Goal: Task Accomplishment & Management: Manage account settings

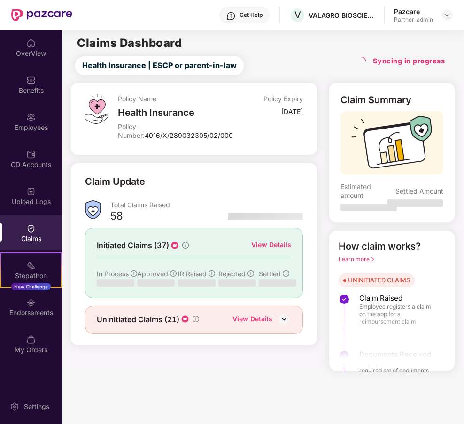
click at [258, 387] on main "Claims Dashboard Health Insurance | ESCP or parent-in-law Syncing in progress P…" at bounding box center [263, 227] width 402 height 394
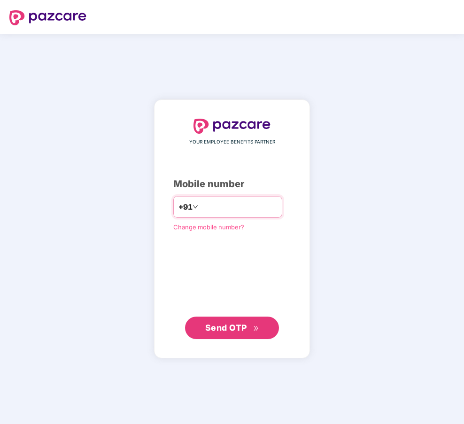
click at [238, 208] on input "number" at bounding box center [238, 206] width 77 height 15
type input "**********"
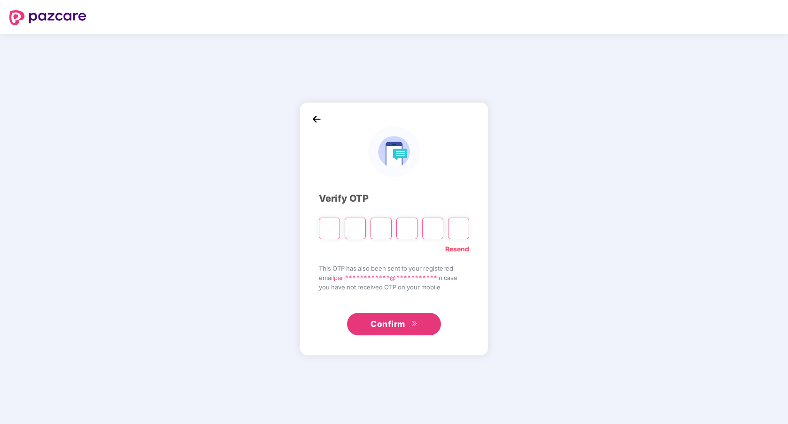
type input "*"
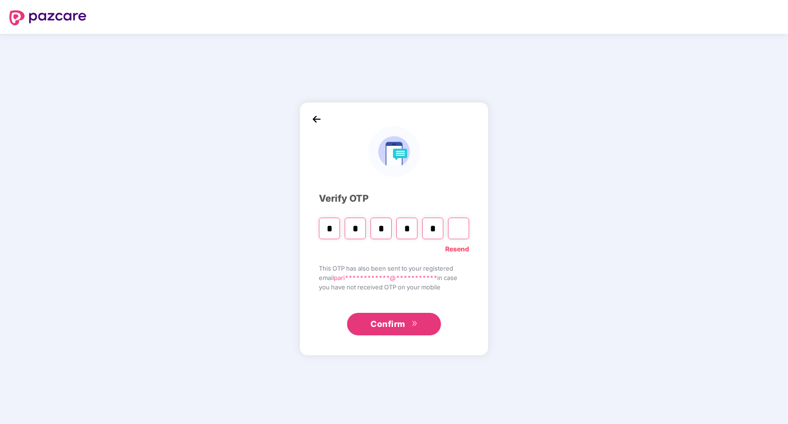
type input "*"
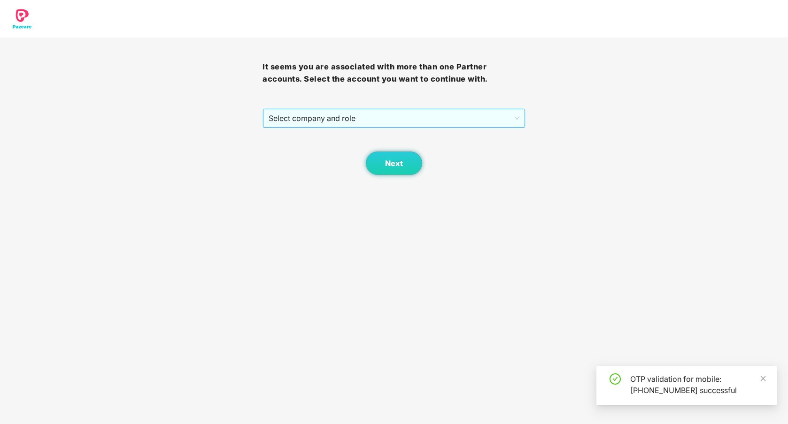
click at [324, 124] on span "Select company and role" at bounding box center [393, 118] width 250 height 18
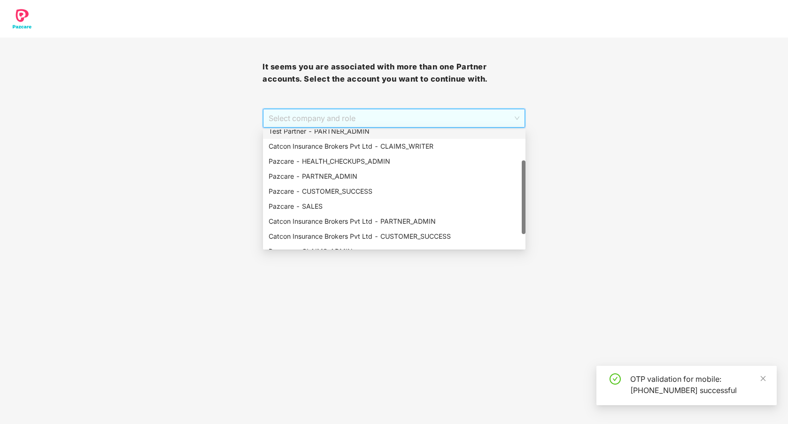
scroll to position [54, 0]
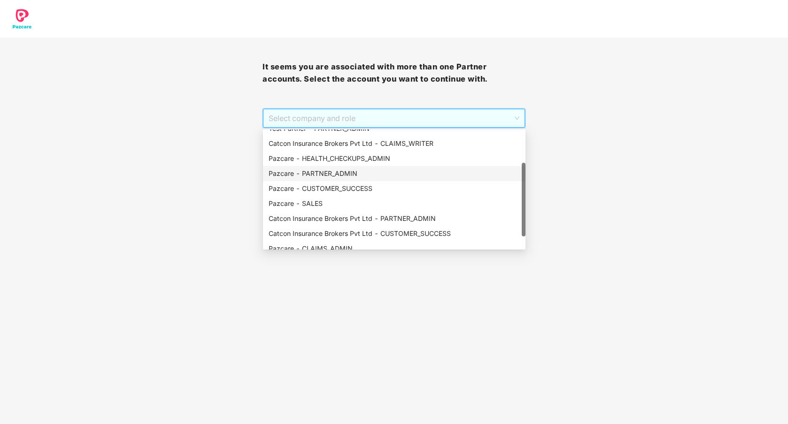
click at [341, 177] on div "Pazcare - PARTNER_ADMIN" at bounding box center [393, 173] width 251 height 10
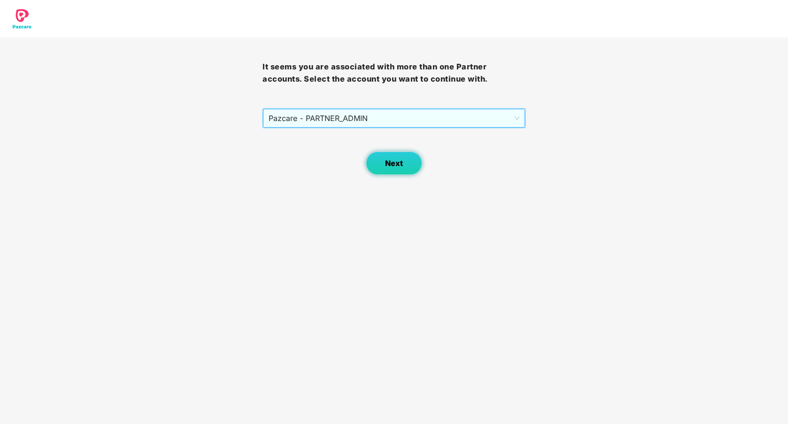
click at [392, 169] on button "Next" at bounding box center [394, 163] width 56 height 23
